Goal: Transaction & Acquisition: Purchase product/service

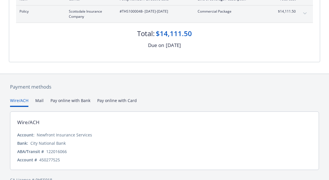
scroll to position [115, 0]
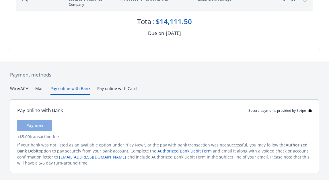
click at [76, 88] on button "Pay online with Bank" at bounding box center [70, 89] width 40 height 9
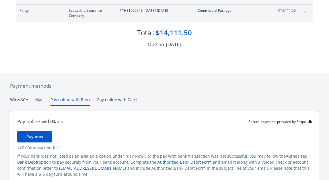
click at [121, 86] on div "Payment methods Wire/ACH Mail Pay online with Bank Pay online with Card Pay onl…" at bounding box center [164, 140] width 311 height 134
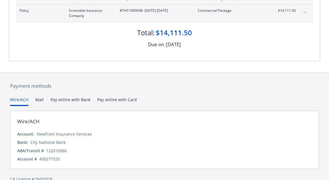
click at [19, 99] on button "Wire/ACH" at bounding box center [19, 101] width 18 height 9
